Goal: Task Accomplishment & Management: Manage account settings

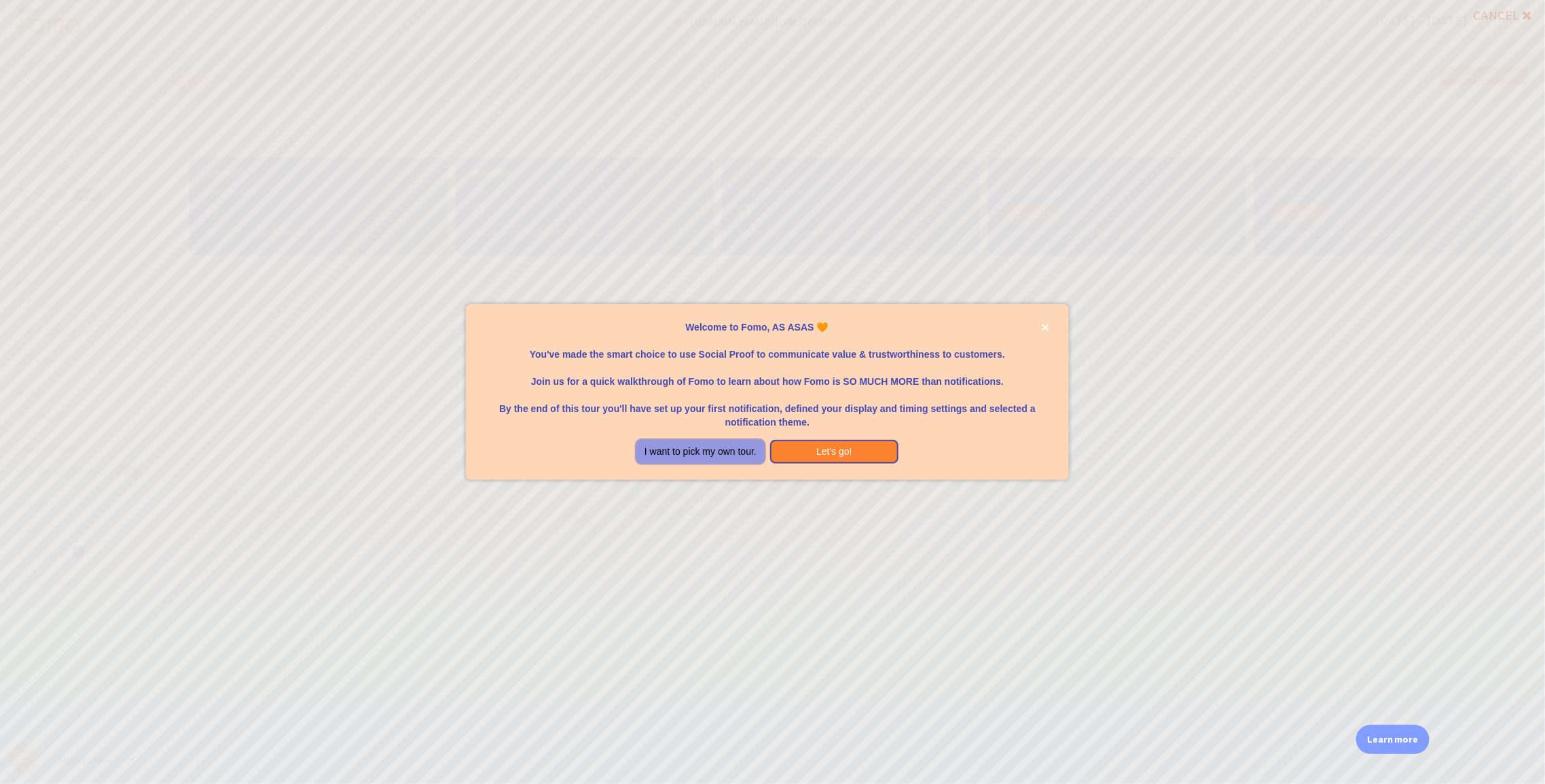
click at [720, 450] on button "I want to pick my own tour." at bounding box center [701, 452] width 128 height 24
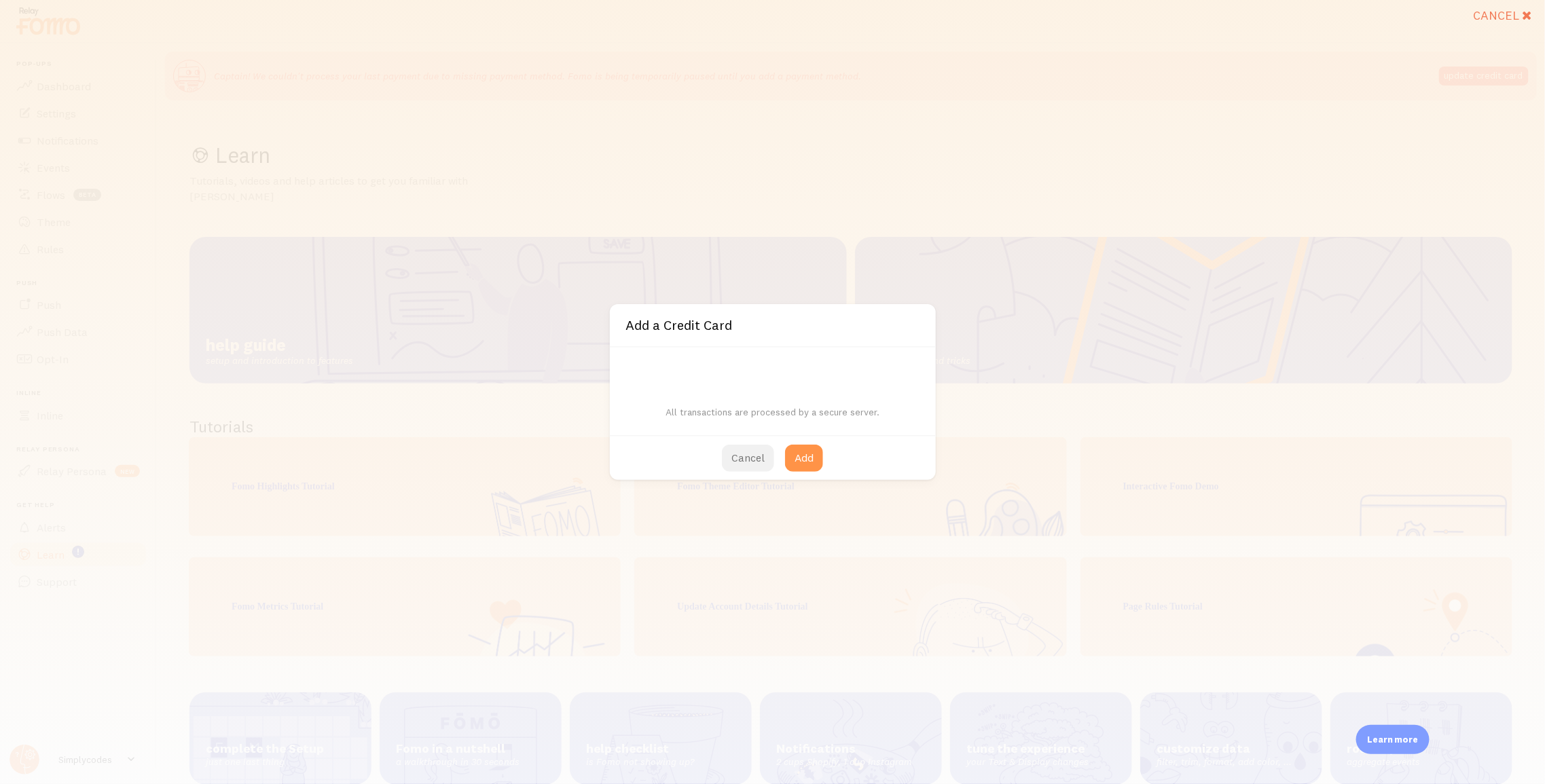
click at [744, 468] on button "Cancel" at bounding box center [748, 458] width 52 height 27
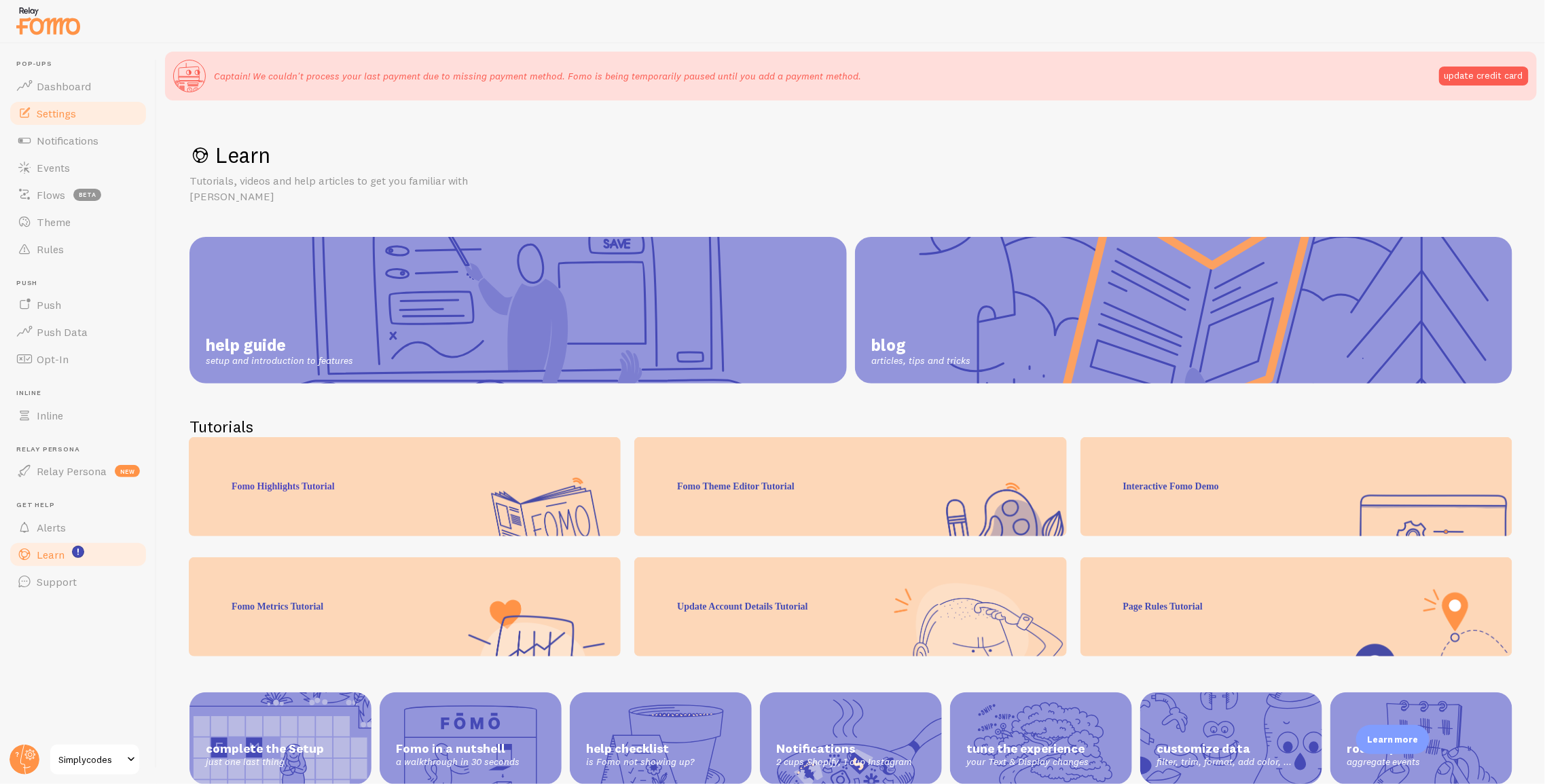
click at [71, 119] on span "Settings" at bounding box center [56, 114] width 39 height 13
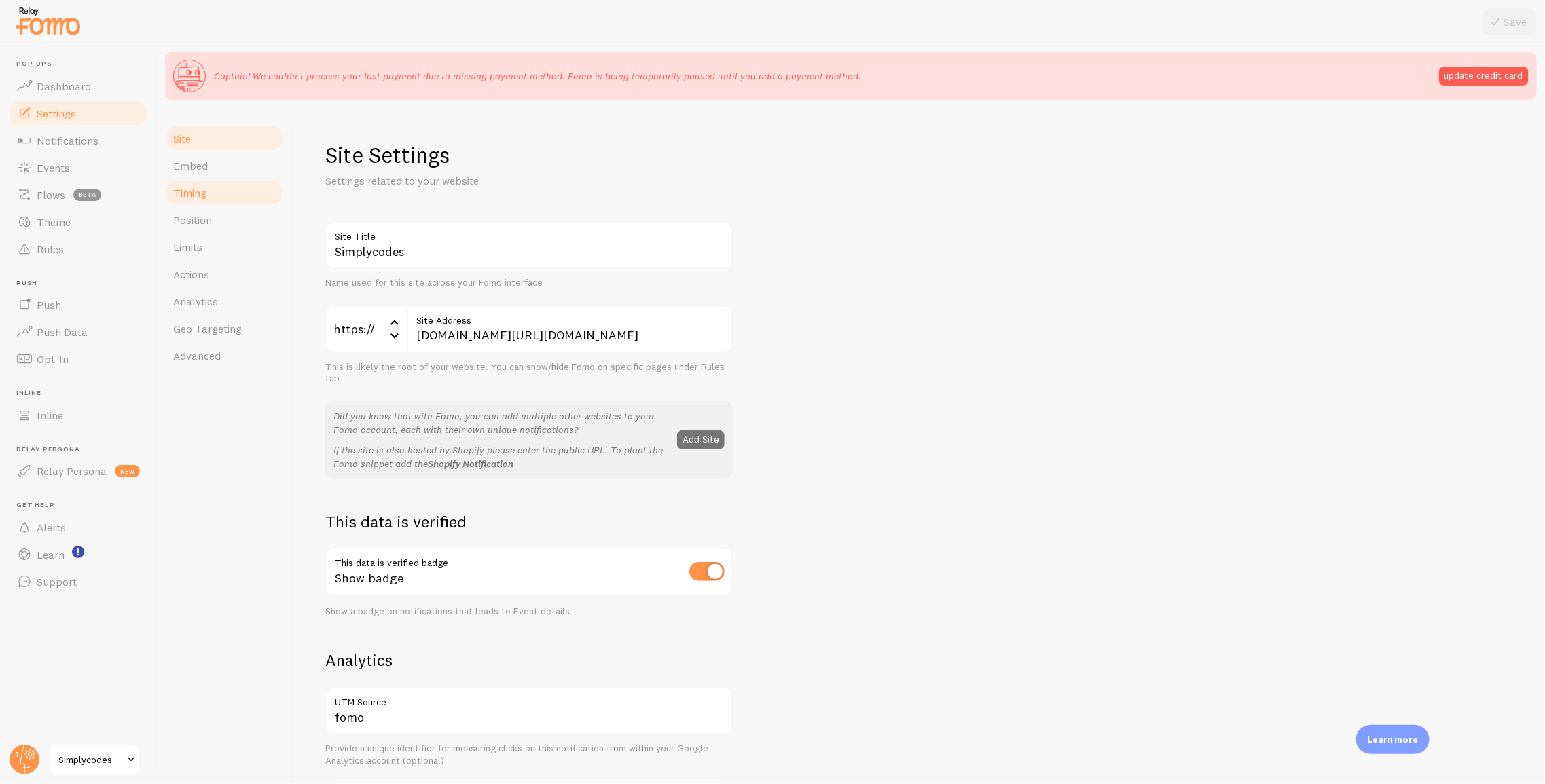
click at [201, 195] on span "Timing" at bounding box center [190, 192] width 33 height 13
